Goal: Navigation & Orientation: Find specific page/section

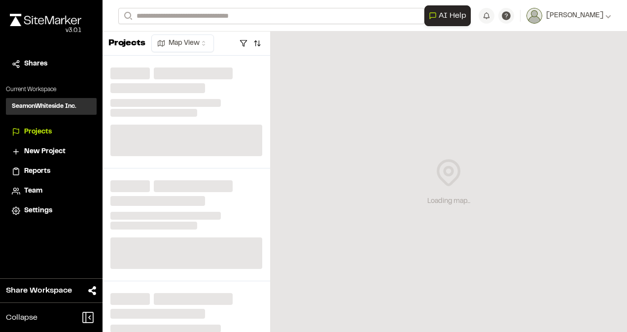
click at [232, 8] on div "**********" at bounding box center [364, 16] width 493 height 32
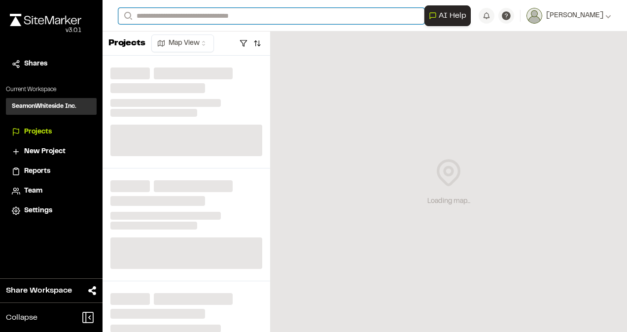
click at [232, 15] on input "Search" at bounding box center [271, 16] width 306 height 16
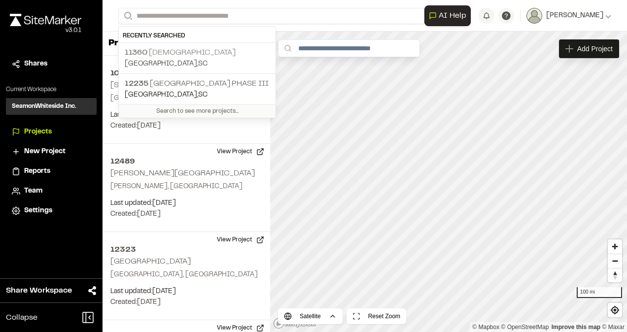
click at [194, 48] on p "11360 Star Gospel" at bounding box center [197, 53] width 145 height 12
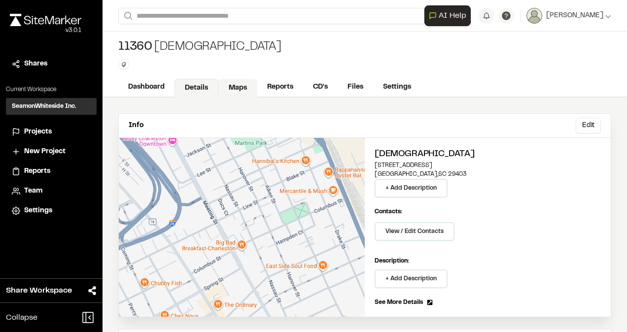
click at [238, 88] on link "Maps" at bounding box center [237, 88] width 39 height 19
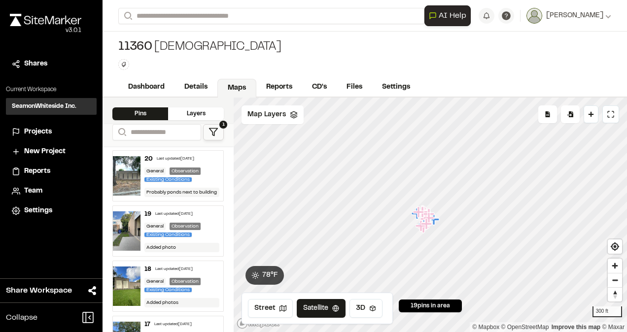
click at [221, 129] on button "1" at bounding box center [213, 132] width 21 height 16
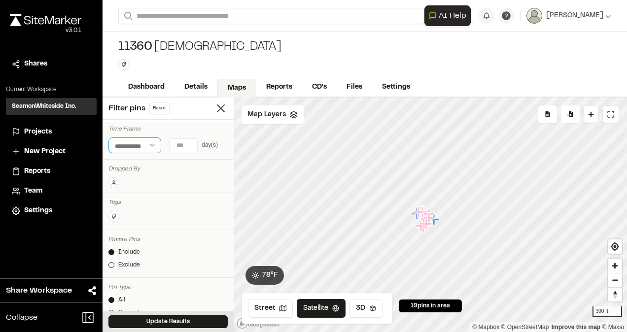
click at [152, 143] on select "**********" at bounding box center [134, 145] width 53 height 16
click at [150, 145] on select "**********" at bounding box center [134, 145] width 53 height 16
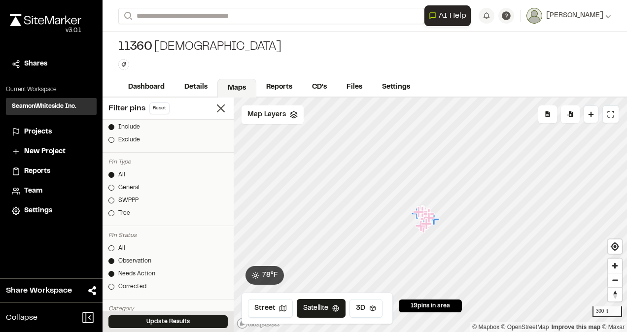
scroll to position [148, 0]
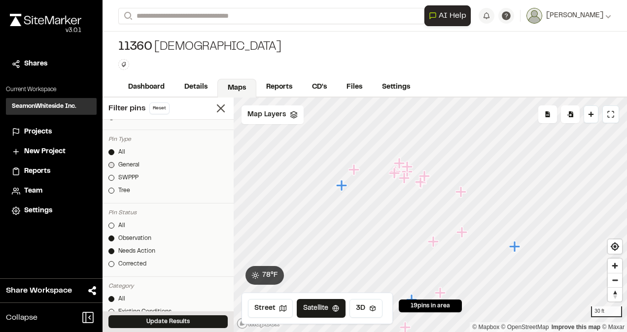
click at [113, 164] on div at bounding box center [111, 165] width 6 height 6
click at [110, 150] on div at bounding box center [111, 152] width 6 height 6
click at [184, 319] on button "Update Results" at bounding box center [167, 321] width 119 height 13
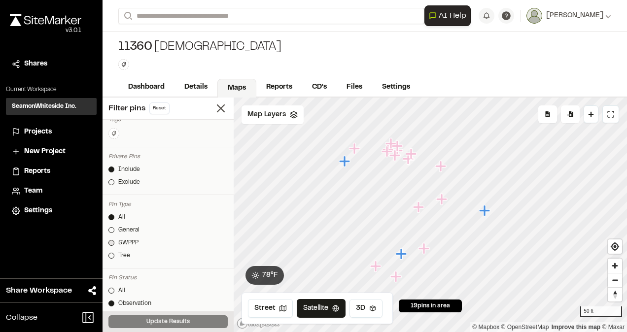
scroll to position [99, 0]
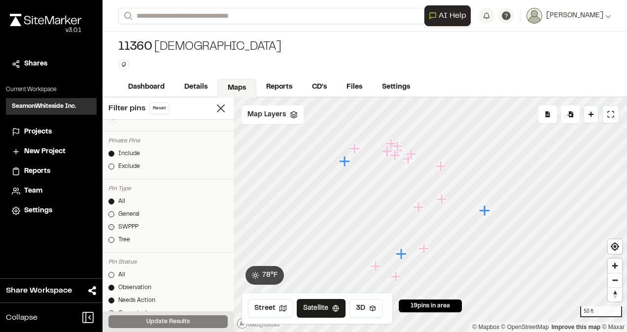
click at [114, 223] on link "SWPPP" at bounding box center [167, 227] width 119 height 9
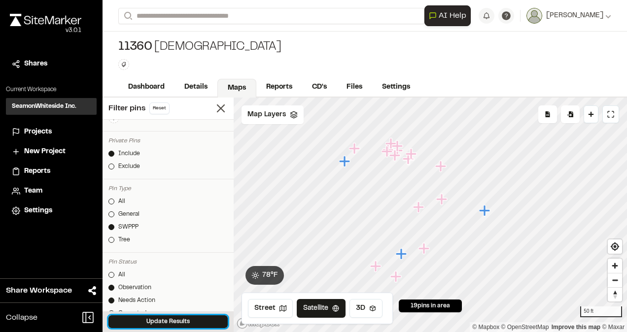
click at [186, 322] on button "Update Results" at bounding box center [167, 321] width 119 height 13
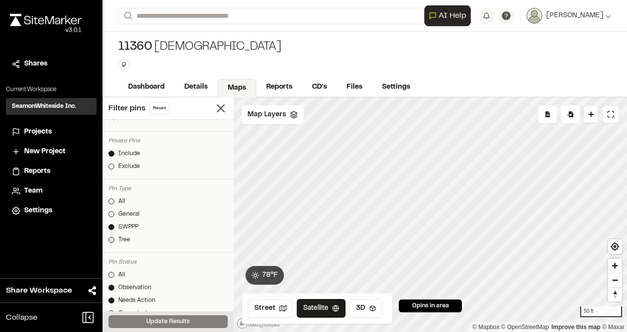
click at [113, 238] on div at bounding box center [111, 240] width 6 height 6
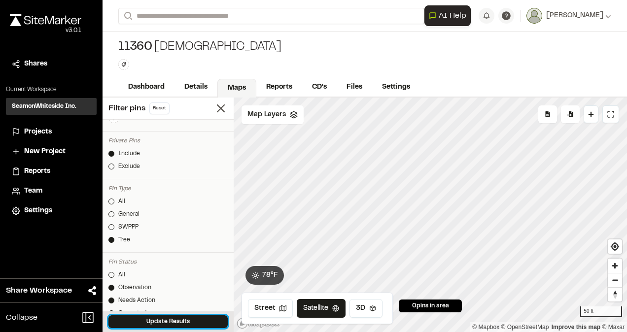
click at [171, 315] on div "Update Results" at bounding box center [167, 321] width 131 height 21
click at [110, 201] on div at bounding box center [111, 202] width 6 height 6
click at [175, 319] on button "Update Results" at bounding box center [167, 321] width 119 height 13
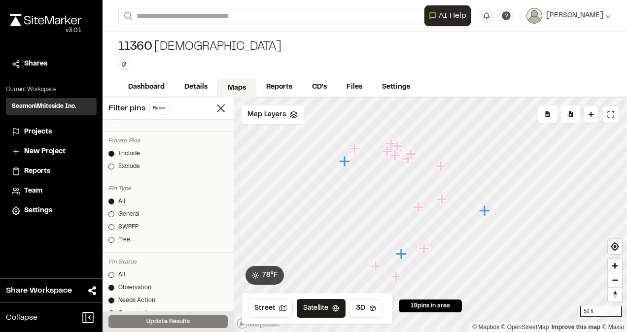
click at [444, 170] on icon "Map marker" at bounding box center [441, 166] width 13 height 13
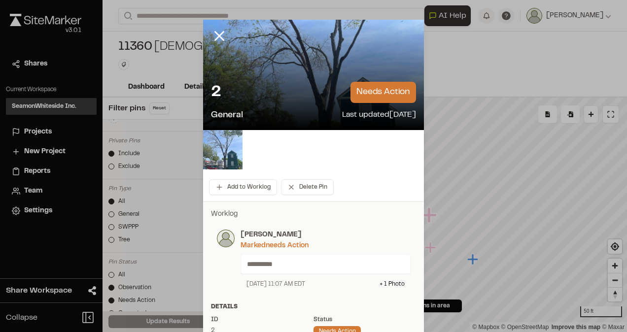
click at [221, 147] on img at bounding box center [222, 149] width 39 height 39
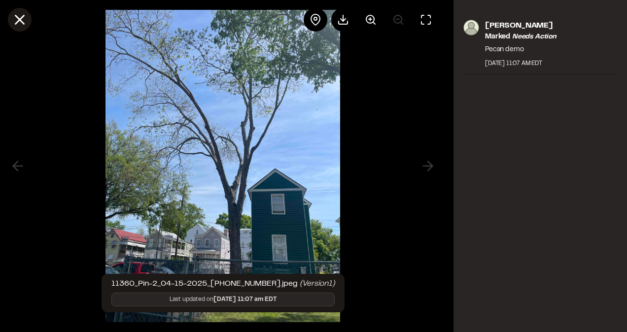
click at [14, 20] on icon at bounding box center [19, 19] width 17 height 17
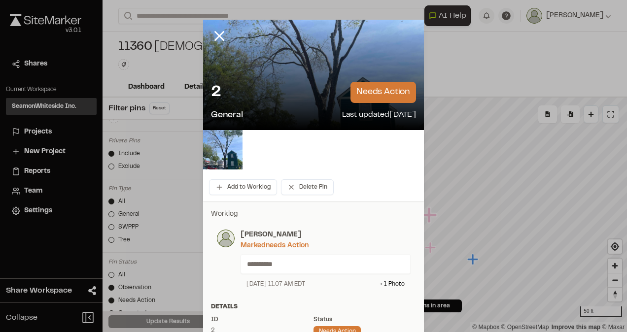
click at [214, 35] on icon at bounding box center [219, 36] width 17 height 17
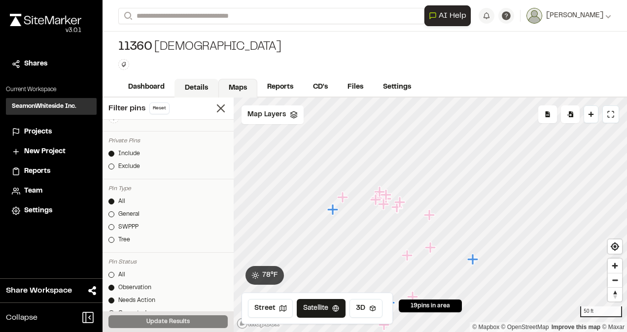
click at [190, 85] on link "Details" at bounding box center [196, 88] width 44 height 19
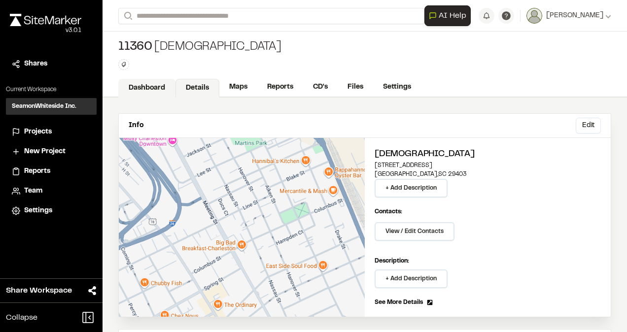
click at [158, 85] on link "Dashboard" at bounding box center [146, 88] width 57 height 19
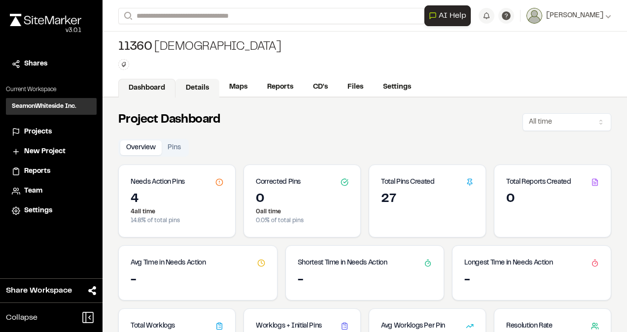
click at [203, 83] on link "Details" at bounding box center [197, 88] width 44 height 19
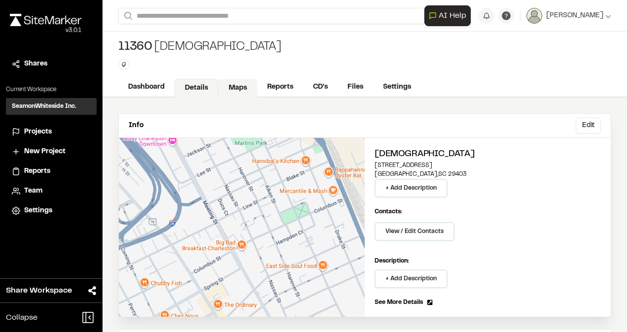
click at [241, 88] on link "Maps" at bounding box center [237, 88] width 39 height 19
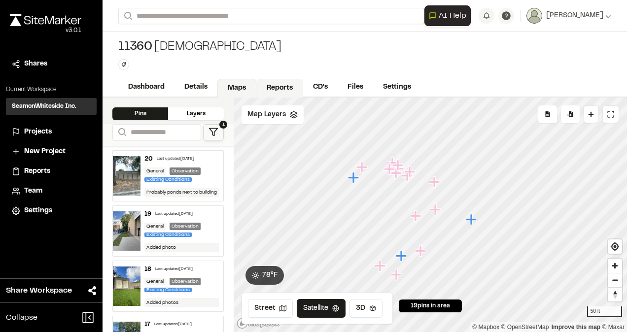
click at [269, 86] on link "Reports" at bounding box center [279, 88] width 47 height 19
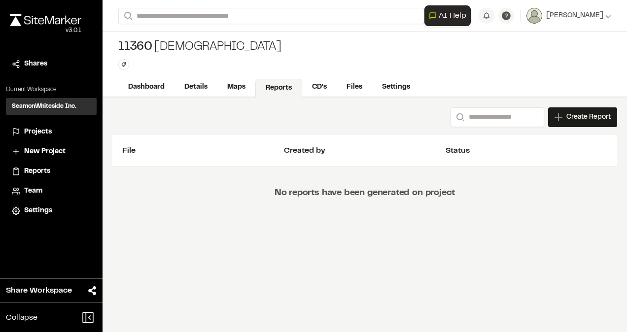
click at [301, 91] on link "Reports" at bounding box center [278, 88] width 47 height 19
click at [325, 85] on link "CD's" at bounding box center [319, 88] width 35 height 19
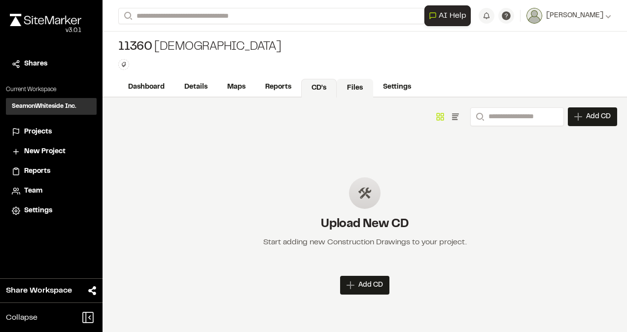
click at [361, 88] on link "Files" at bounding box center [354, 88] width 36 height 19
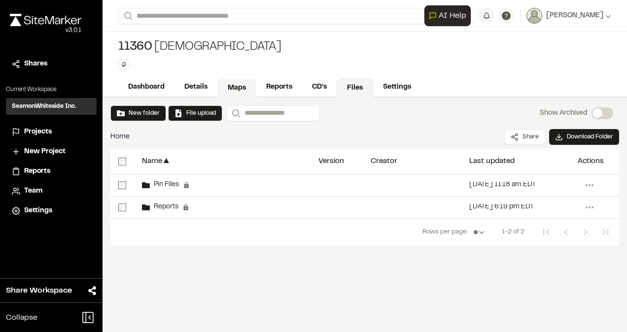
click at [238, 86] on link "Maps" at bounding box center [236, 88] width 39 height 19
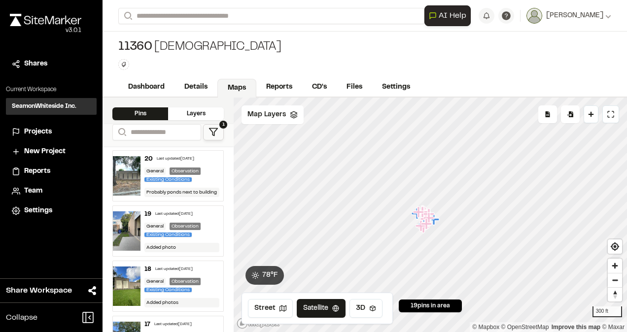
click at [214, 130] on icon at bounding box center [213, 132] width 10 height 10
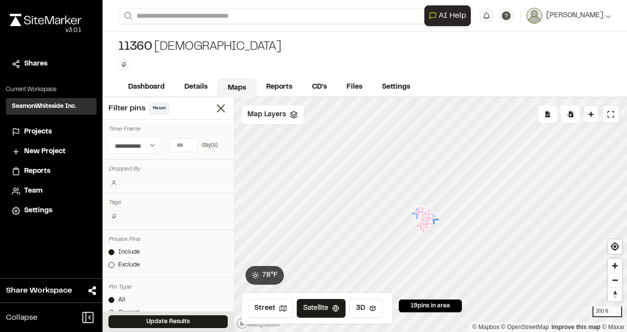
click at [162, 107] on button "Reset" at bounding box center [159, 108] width 20 height 12
click at [199, 316] on button "Update Results" at bounding box center [167, 321] width 119 height 13
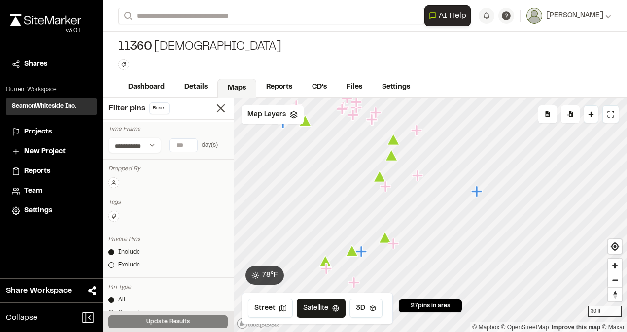
click at [387, 98] on div at bounding box center [429, 98] width 393 height 0
click at [386, 239] on icon "Map marker" at bounding box center [385, 237] width 12 height 11
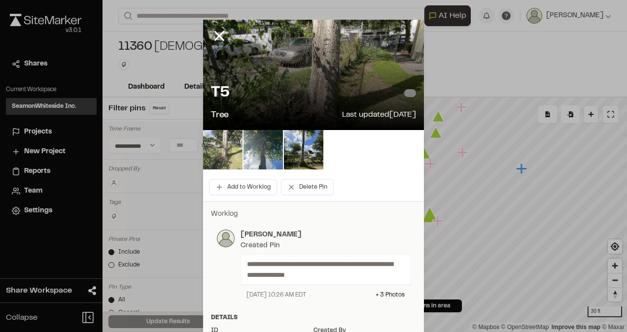
click at [223, 138] on img at bounding box center [222, 149] width 39 height 39
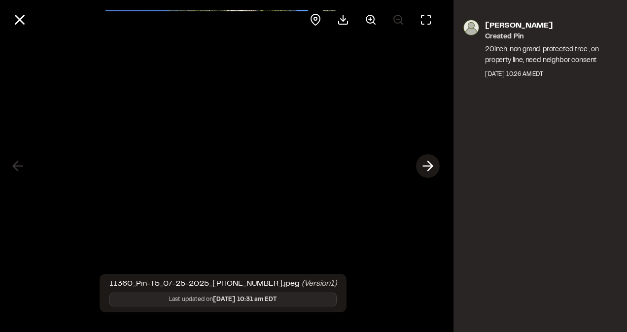
click at [433, 167] on icon at bounding box center [428, 166] width 16 height 17
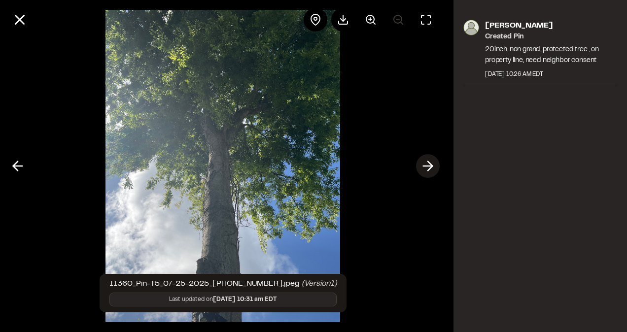
click at [433, 167] on icon at bounding box center [428, 166] width 16 height 17
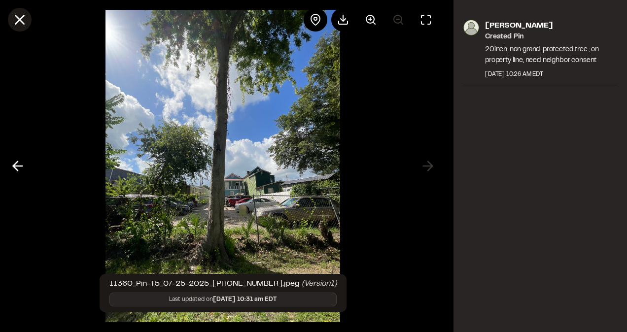
click at [25, 13] on icon at bounding box center [19, 19] width 17 height 17
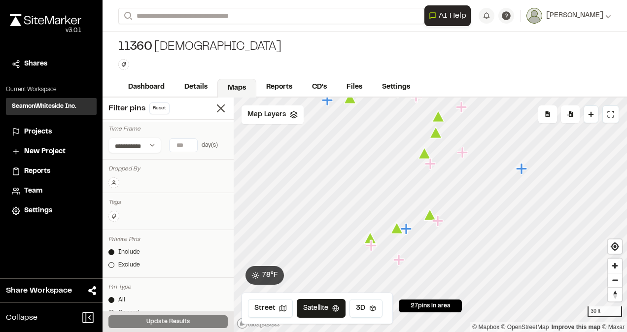
click at [426, 218] on icon "Map marker" at bounding box center [430, 214] width 12 height 11
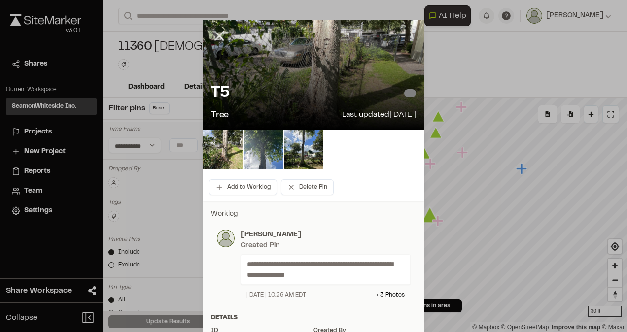
click at [216, 35] on line at bounding box center [219, 36] width 8 height 8
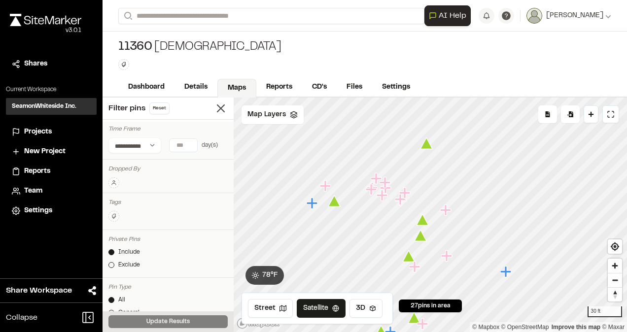
click at [428, 146] on icon "Map marker" at bounding box center [426, 143] width 12 height 11
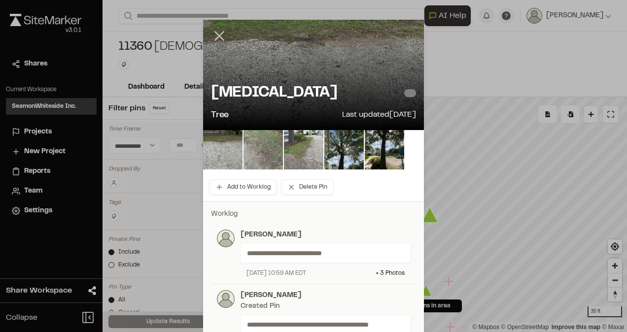
click at [217, 36] on line at bounding box center [219, 36] width 8 height 8
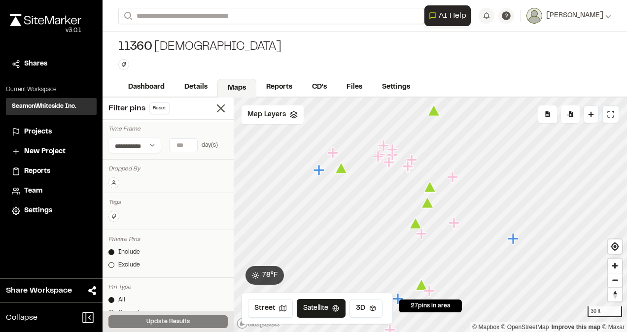
click at [431, 191] on icon "Map marker" at bounding box center [430, 186] width 12 height 11
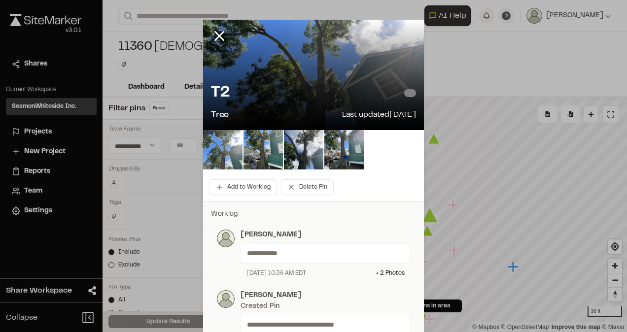
click at [227, 151] on img at bounding box center [222, 149] width 39 height 39
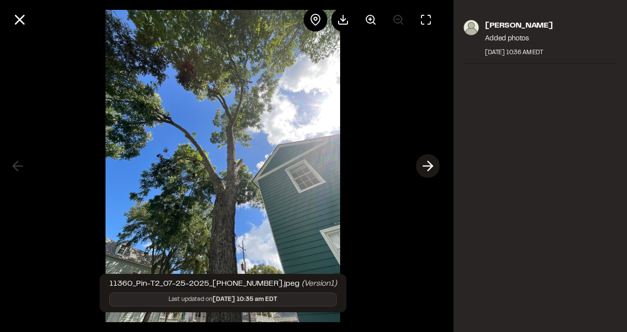
click at [428, 162] on polyline at bounding box center [430, 166] width 4 height 9
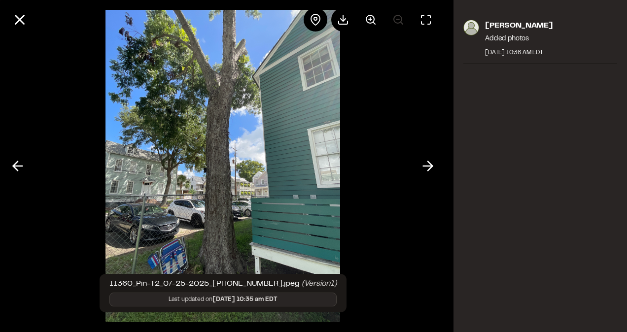
click at [23, 170] on icon at bounding box center [18, 166] width 16 height 17
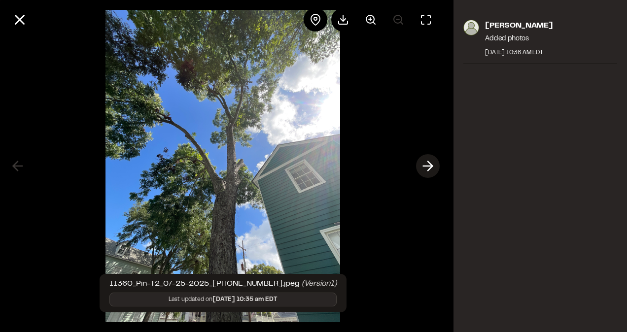
click at [435, 165] on button at bounding box center [428, 166] width 24 height 24
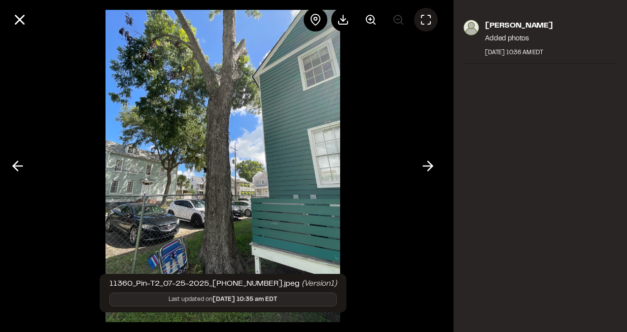
click at [432, 19] on button at bounding box center [426, 20] width 24 height 24
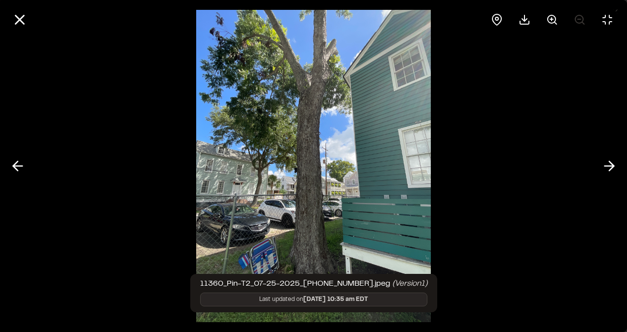
click at [389, 122] on img at bounding box center [313, 166] width 234 height 332
